Goal: Find specific page/section

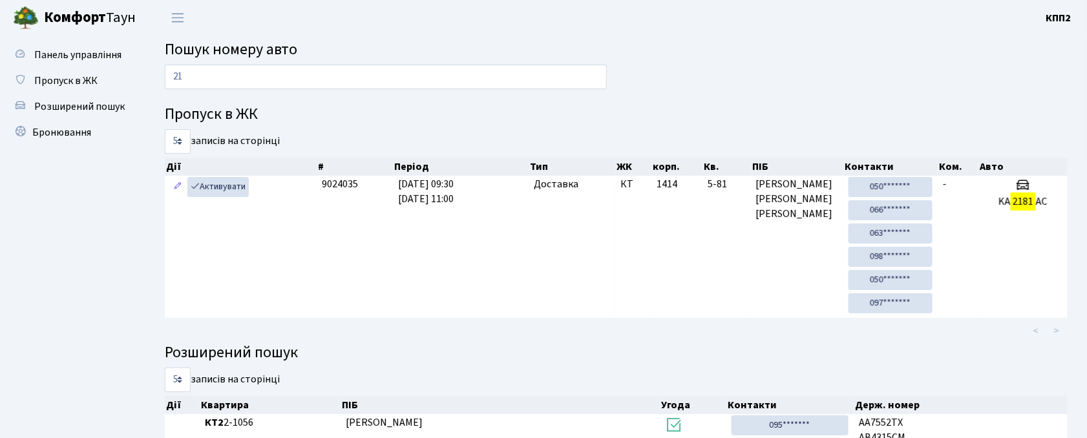
type input "2"
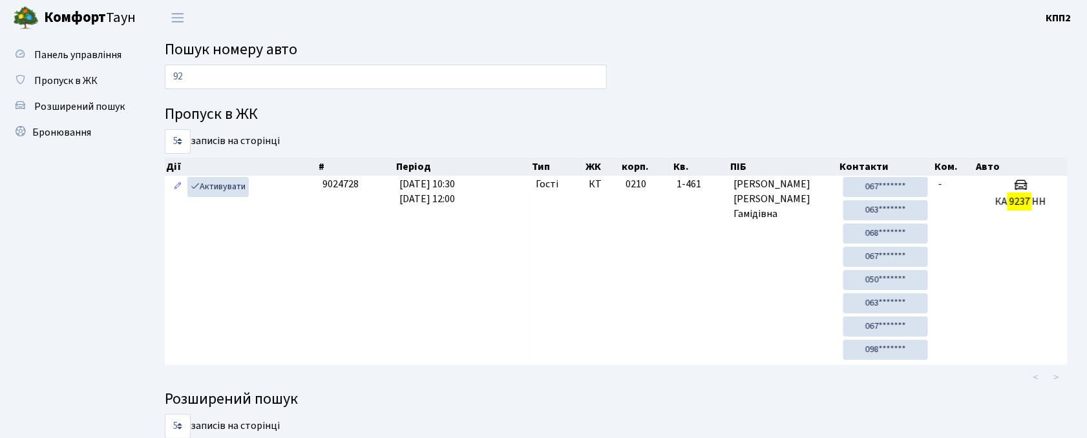
type input "9"
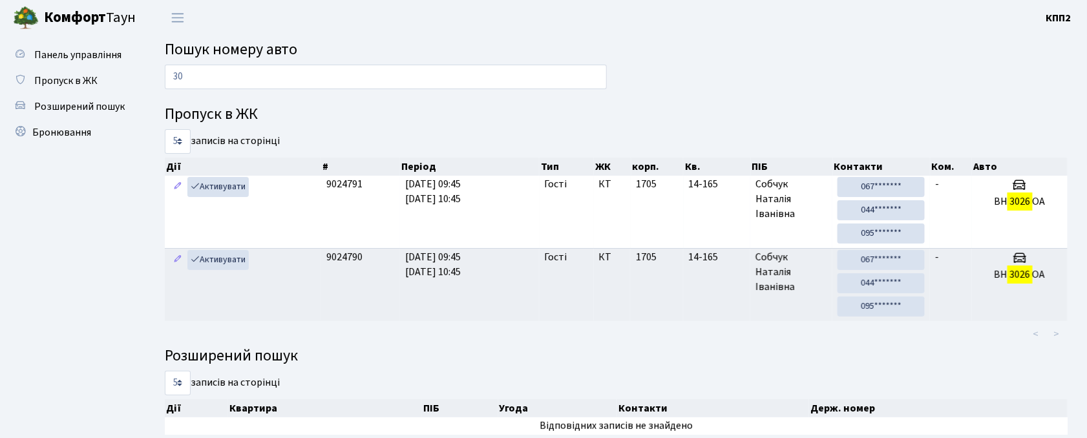
type input "3"
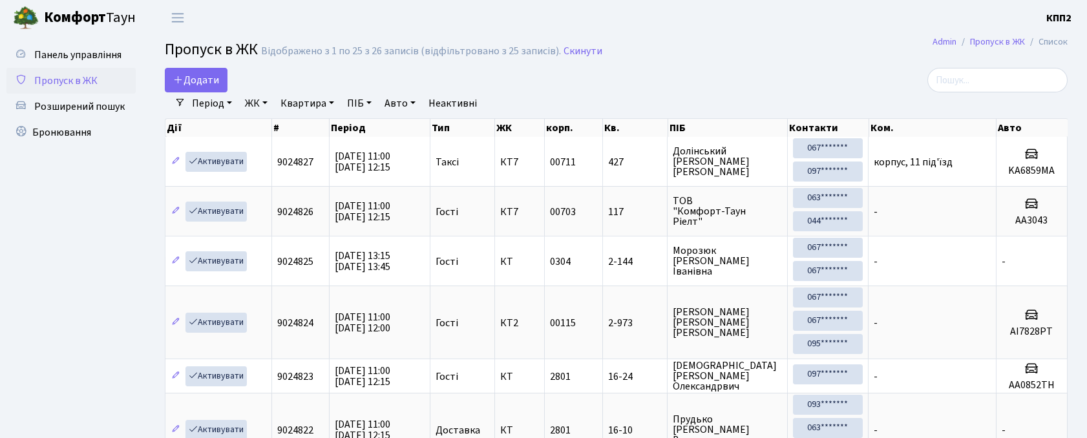
select select "25"
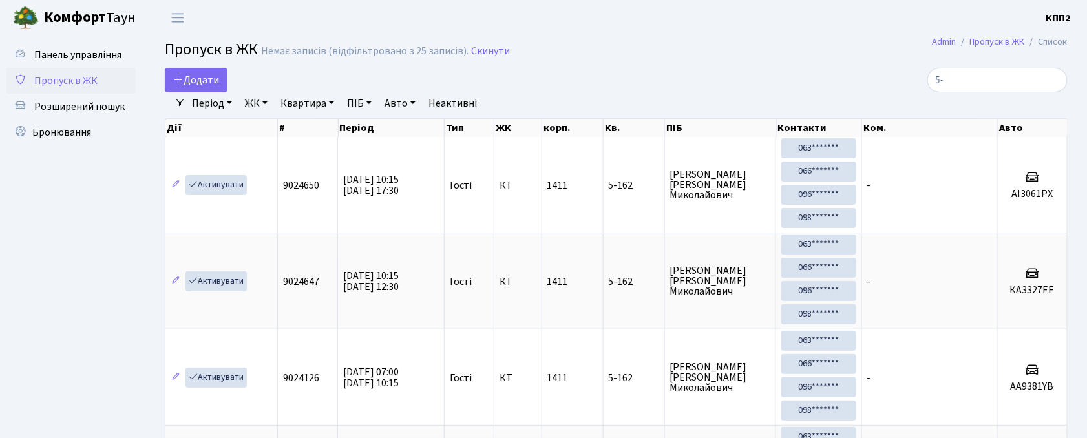
type input "5"
type input "455"
